Goal: Transaction & Acquisition: Subscribe to service/newsletter

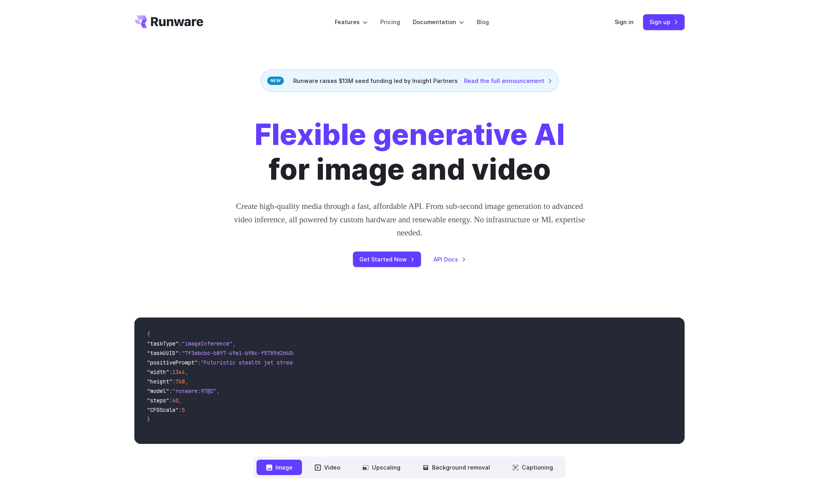
click at [178, 13] on header "Features Tasks Image generation Video generation Sonic Inference Engine™ Models…" at bounding box center [409, 22] width 569 height 44
click at [174, 21] on icon "Go to /" at bounding box center [177, 21] width 52 height 9
click at [174, 1] on header "Features Tasks Image generation Video generation Sonic Inference Engine™ Models…" at bounding box center [409, 22] width 569 height 44
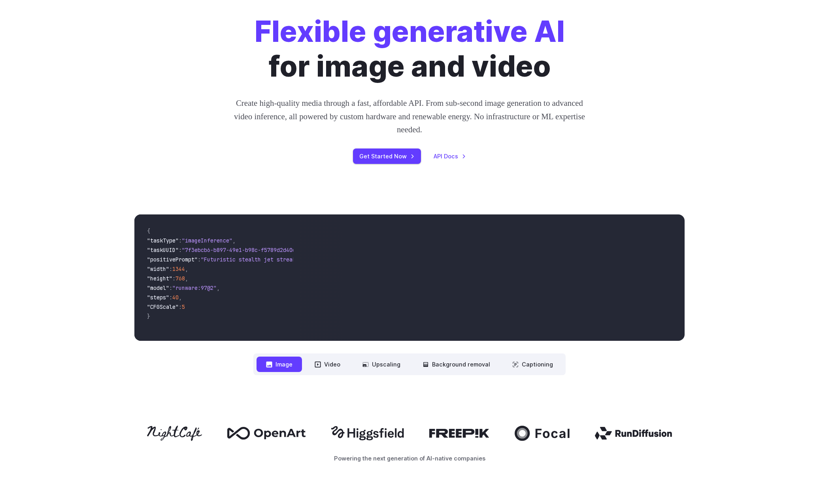
scroll to position [136, 0]
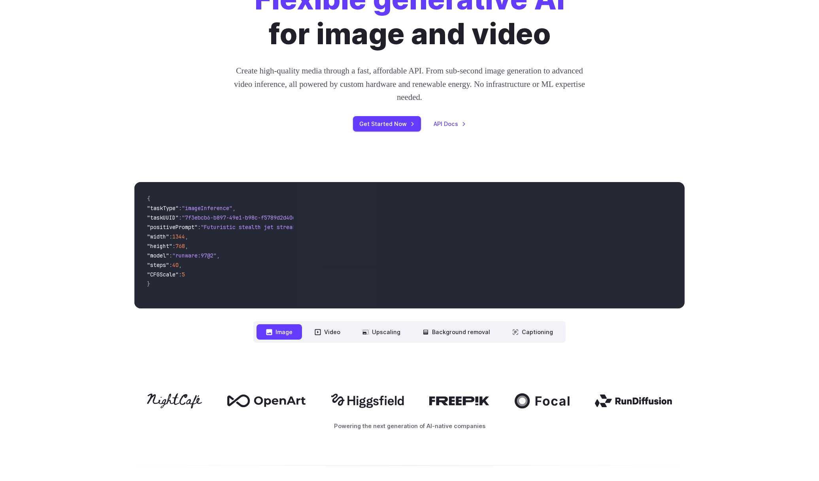
click at [202, 260] on span ""model" : "runware:97@2" ," at bounding box center [217, 256] width 140 height 9
click at [100, 87] on div "Flexible generative AI for image and video Create high-quality media through a …" at bounding box center [409, 57] width 819 height 200
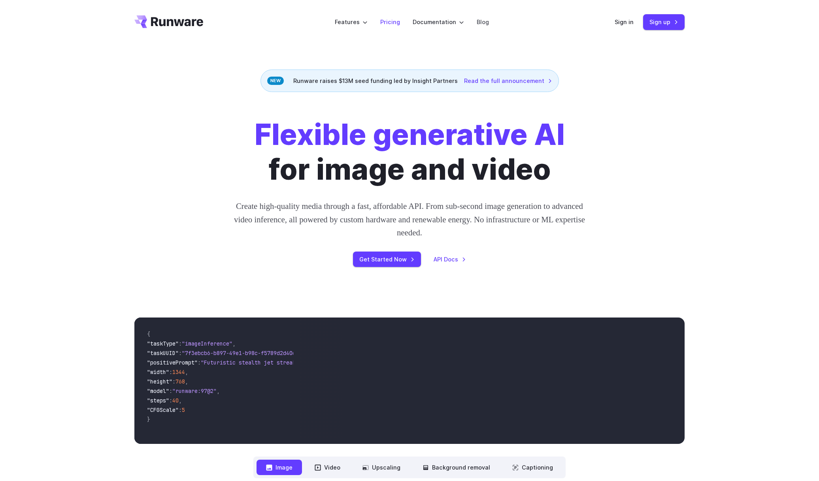
click at [389, 21] on link "Pricing" at bounding box center [390, 21] width 20 height 9
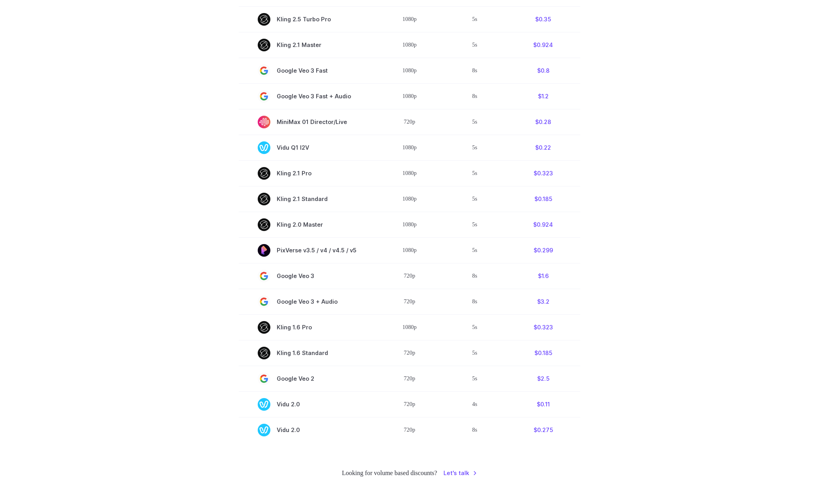
scroll to position [483, 0]
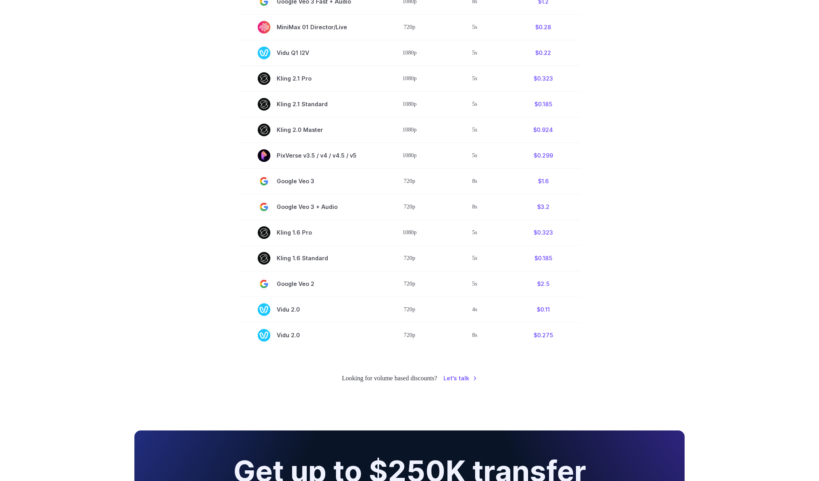
click at [207, 182] on section "Model Resolution Duration Price / Video MiniMax Hailuo 02 768p 10s $0.56 MiniMa…" at bounding box center [409, 68] width 550 height 562
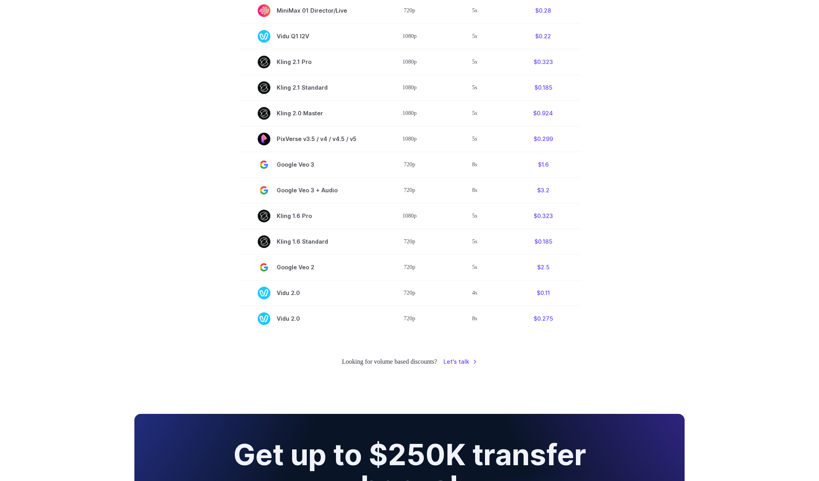
scroll to position [513, 0]
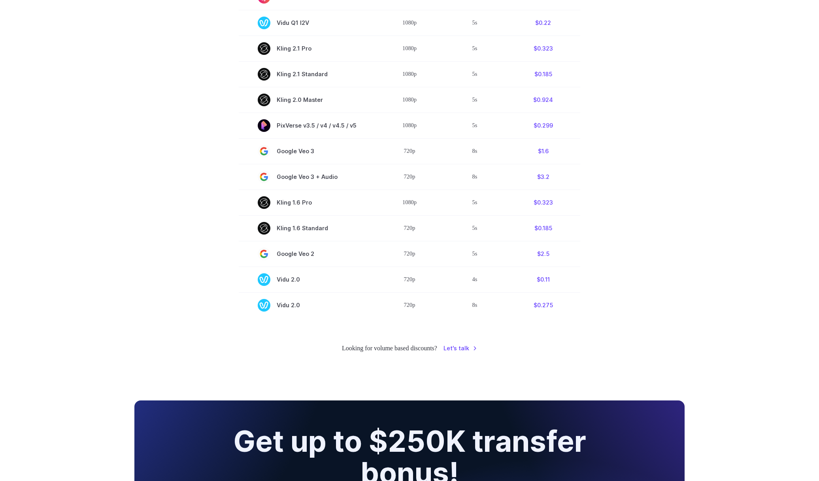
click at [206, 307] on section "Model Resolution Duration Price / Video MiniMax Hailuo 02 768p 10s $0.56 MiniMa…" at bounding box center [409, 38] width 550 height 562
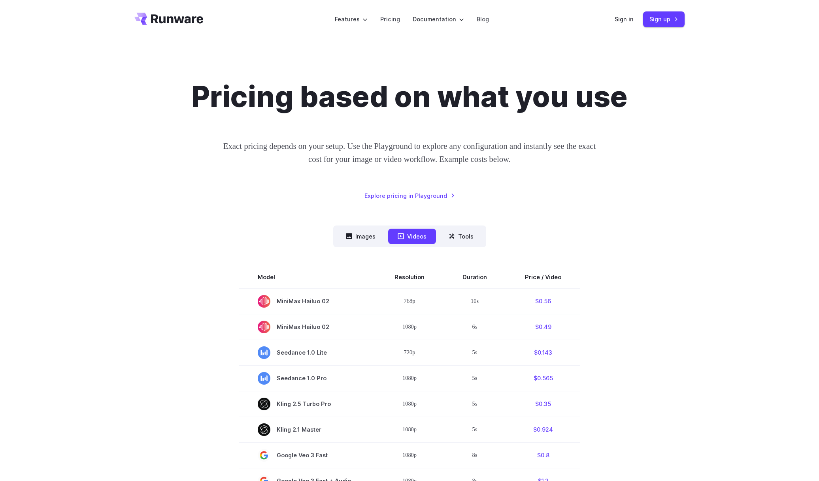
scroll to position [4, 0]
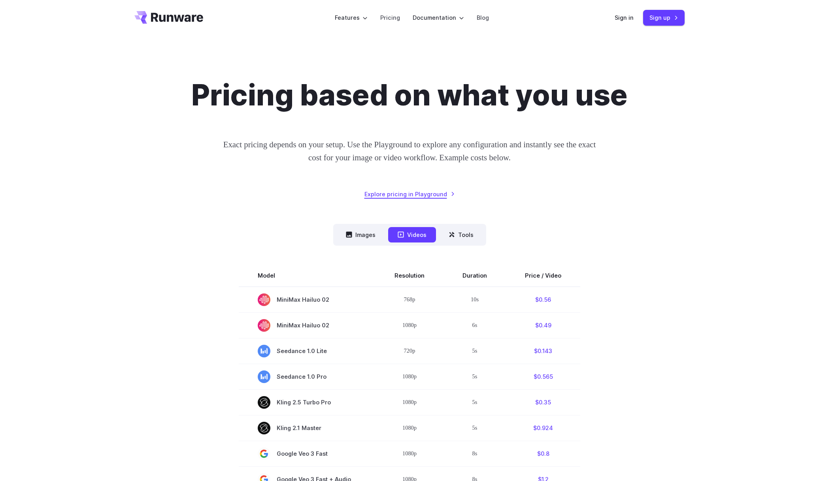
click at [397, 195] on link "Explore pricing in Playground" at bounding box center [409, 194] width 91 height 9
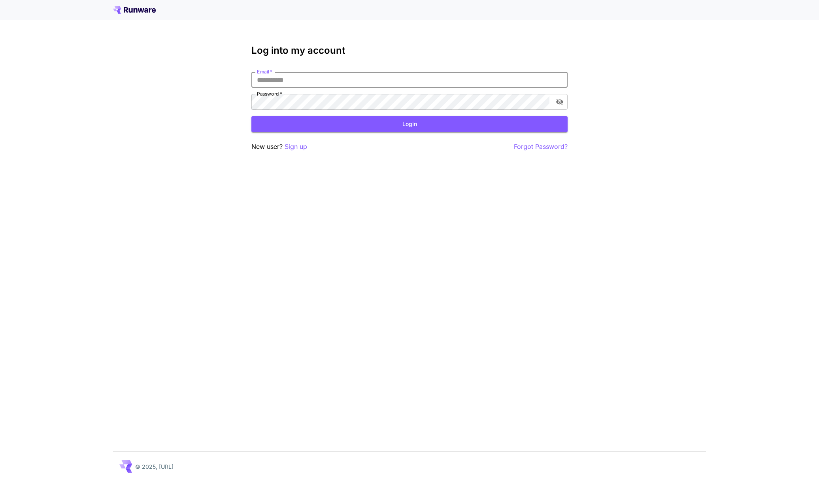
click at [397, 195] on div "Log into my account Email   * Email   * Password   * Password   * Login New use…" at bounding box center [409, 240] width 819 height 481
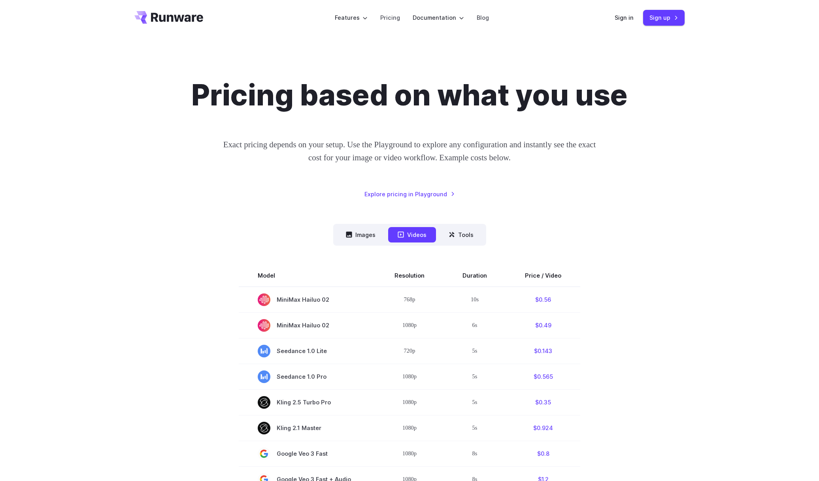
click at [204, 74] on div "Pricing based on what you use Exact pricing depends on your setup. Use the Play…" at bounding box center [409, 470] width 819 height 860
click at [452, 232] on icon at bounding box center [452, 235] width 6 height 6
click at [457, 235] on button "Tools" at bounding box center [461, 234] width 44 height 15
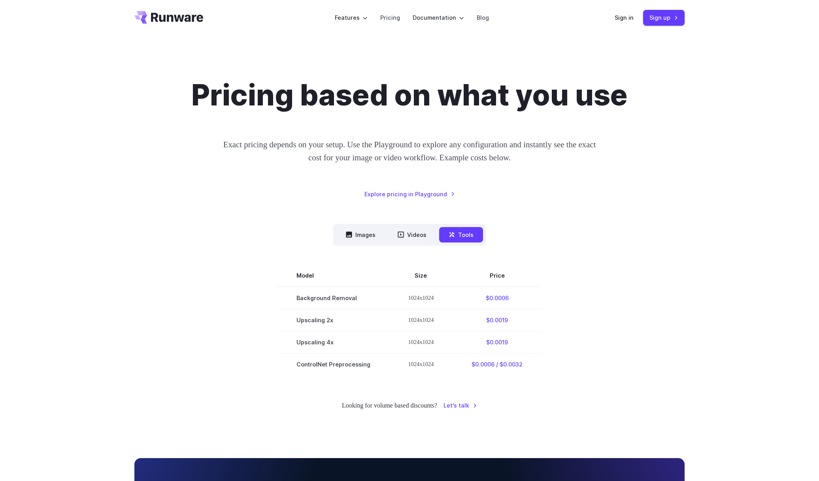
click at [293, 225] on div "Images Videos Tools ****** ****** ***** Model Size Steps Price / Image FLUX.1 […" at bounding box center [409, 299] width 550 height 151
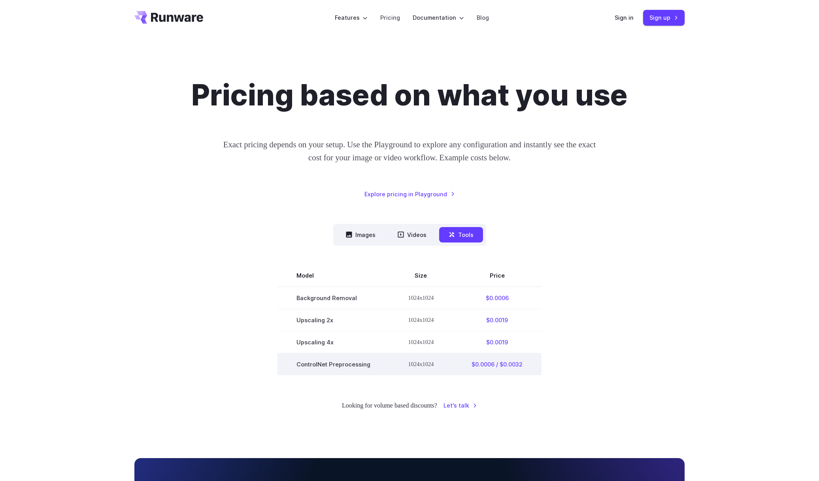
click at [426, 358] on td "1024x1024" at bounding box center [421, 364] width 64 height 22
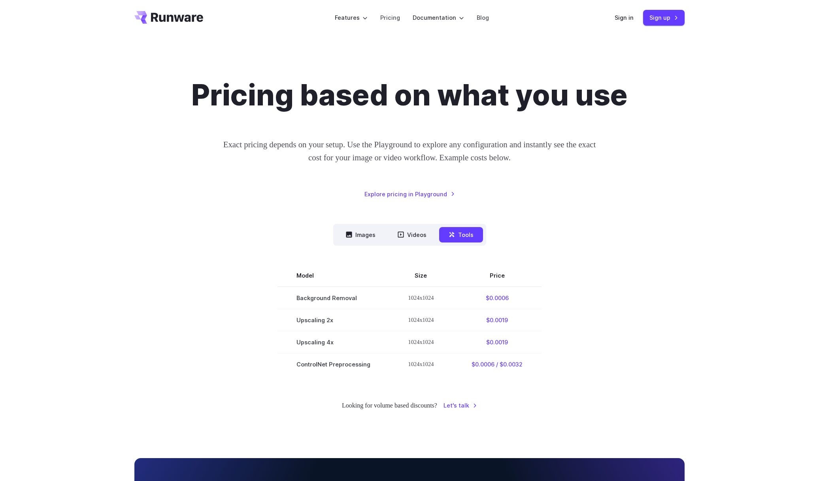
click at [238, 215] on div "Pricing based on what you use Exact pricing depends on your setup. Use the Play…" at bounding box center [409, 244] width 550 height 333
click at [620, 19] on link "Sign in" at bounding box center [624, 17] width 19 height 9
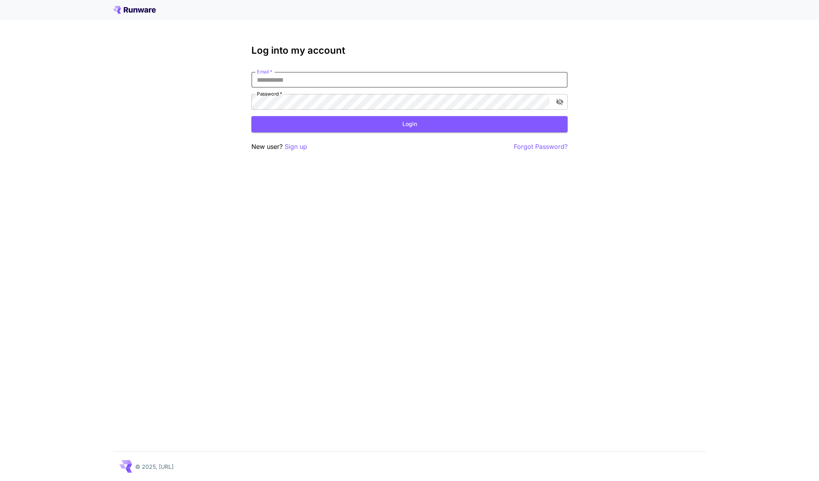
click at [225, 103] on div "Log into my account Email   * Email   * Password   * Password   * Login New use…" at bounding box center [409, 240] width 819 height 481
click at [214, 100] on div "Log into my account Email   * Email   * Password   * Password   * Login New use…" at bounding box center [409, 240] width 819 height 481
click at [232, 270] on div "Log into my account Email   * Email   * Password   * Password   * Login New use…" at bounding box center [409, 240] width 819 height 481
